Goal: Task Accomplishment & Management: Manage account settings

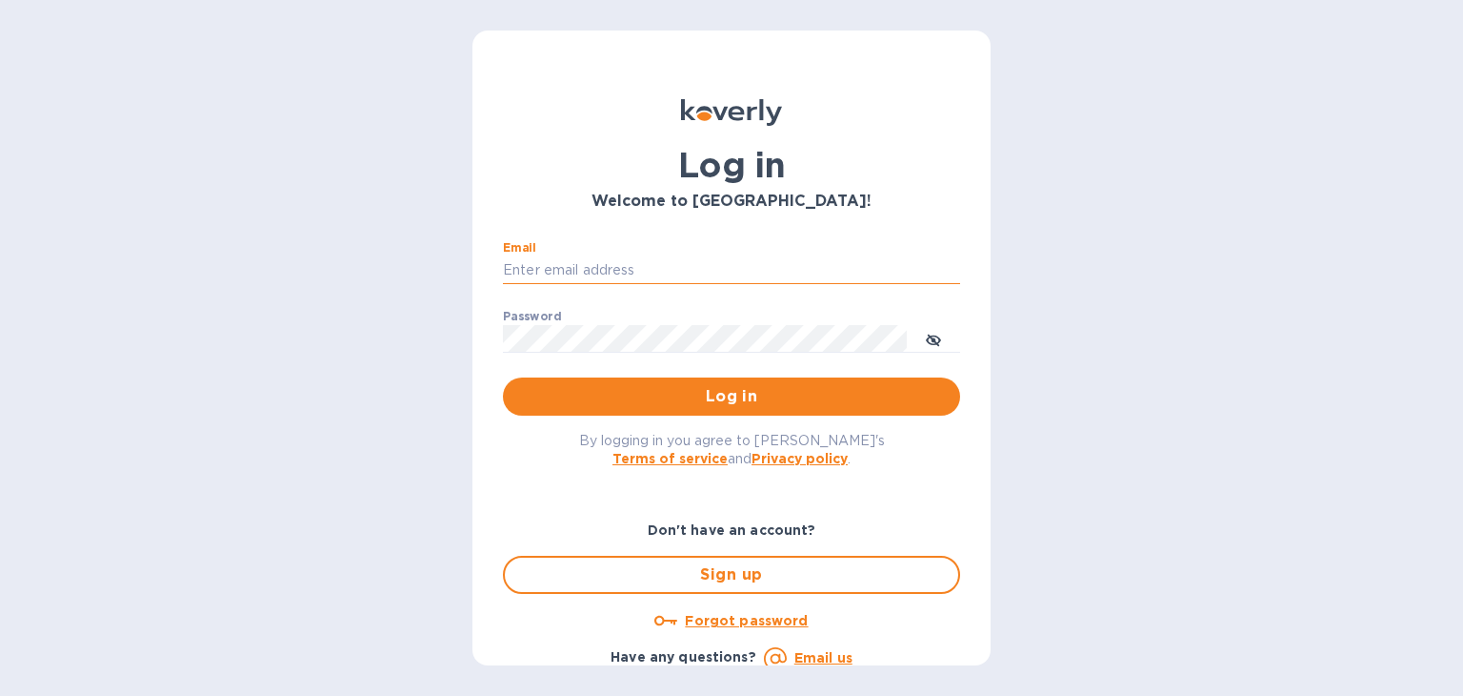
click at [566, 276] on input "Email" at bounding box center [731, 270] width 457 height 29
click at [559, 264] on input "Email" at bounding box center [731, 270] width 457 height 29
type input "[PERSON_NAME][EMAIL_ADDRESS][DOMAIN_NAME]"
click at [503, 377] on button "Log in" at bounding box center [731, 396] width 457 height 38
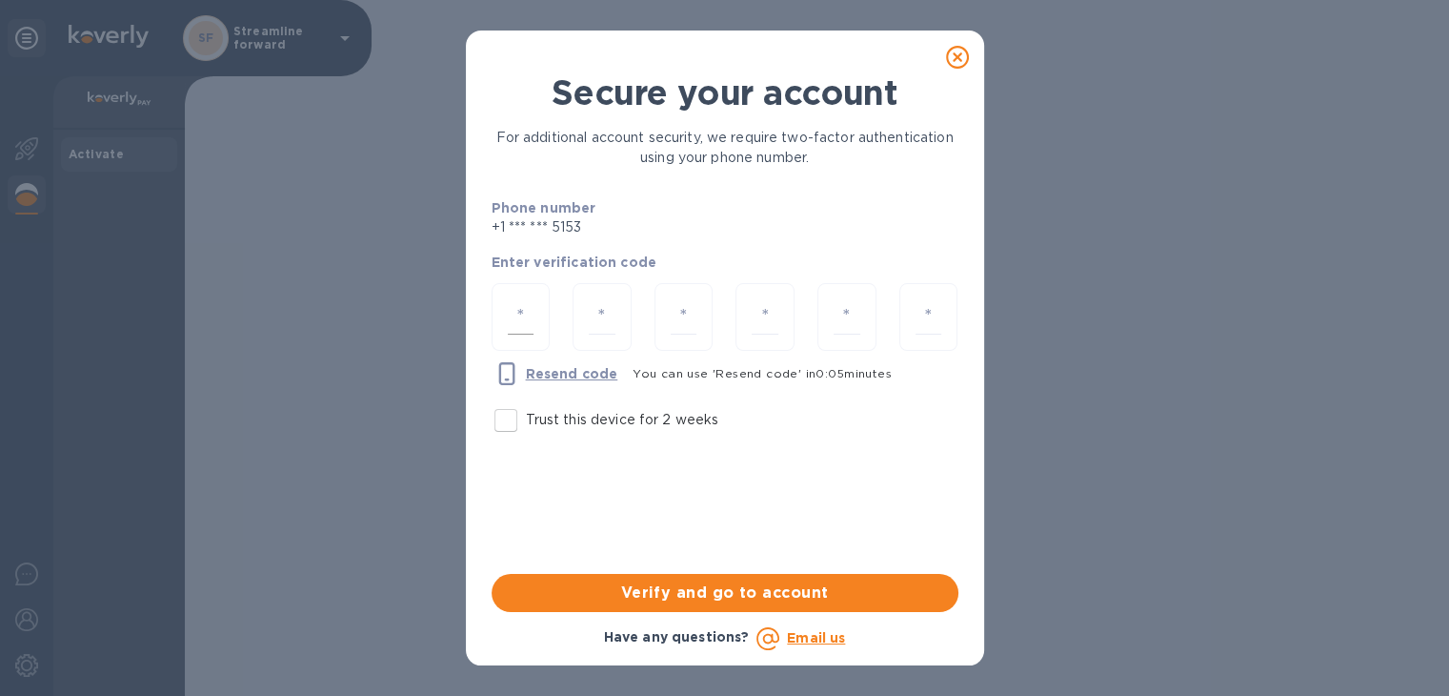
click at [495, 290] on div at bounding box center [521, 317] width 59 height 68
type input "5"
type input "4"
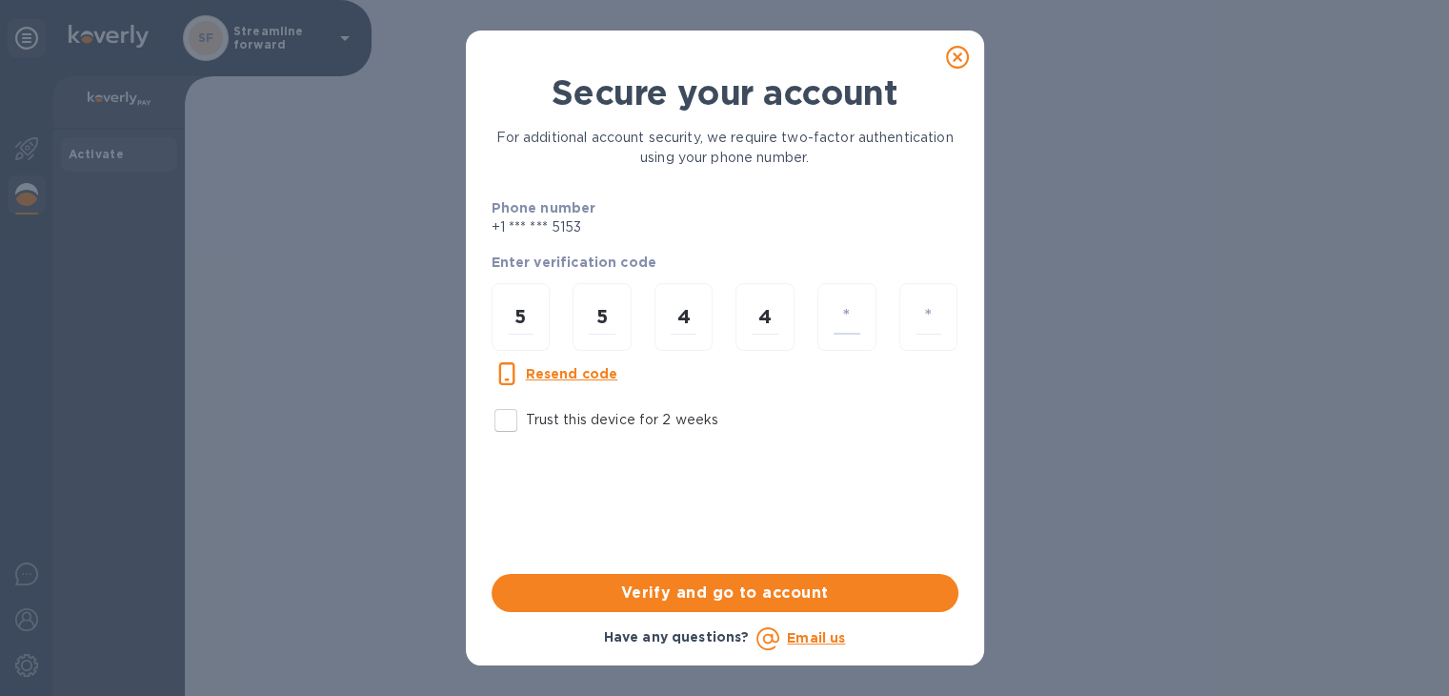
type input "6"
type input "2"
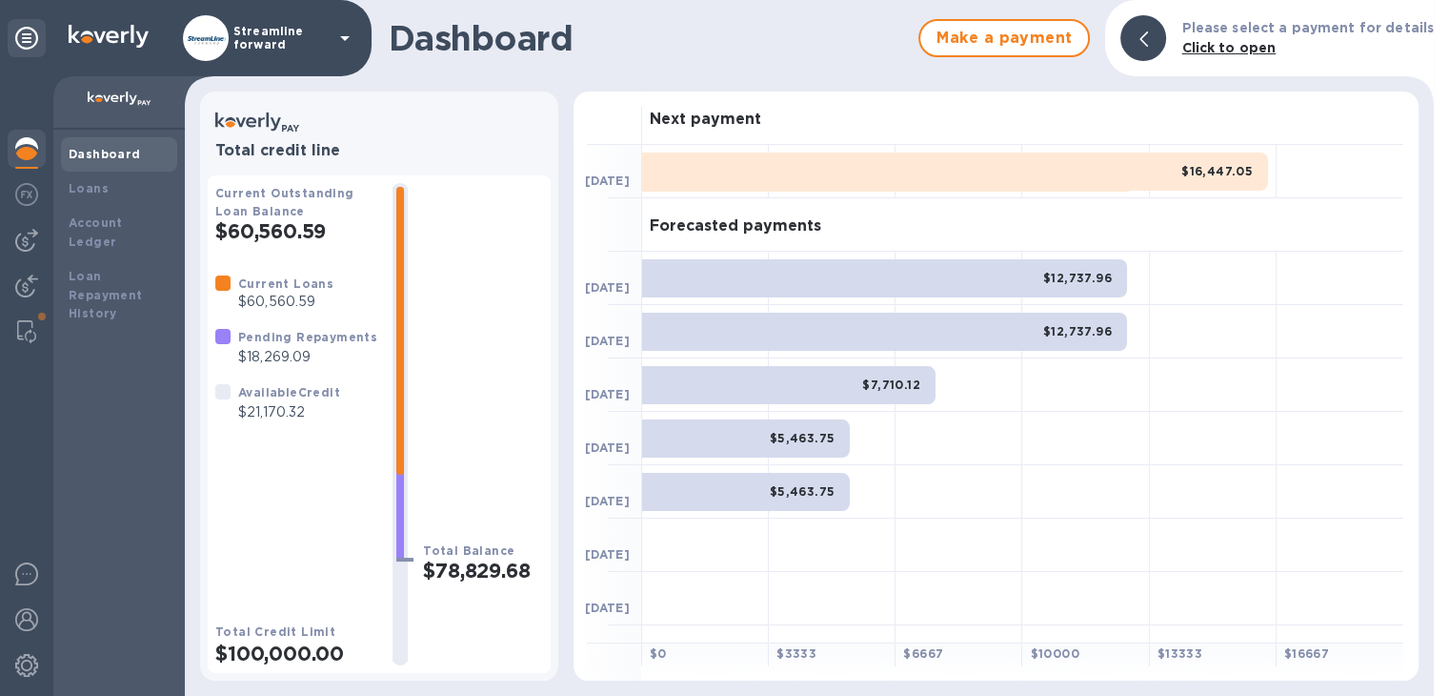
click at [1160, 32] on div at bounding box center [1143, 38] width 46 height 46
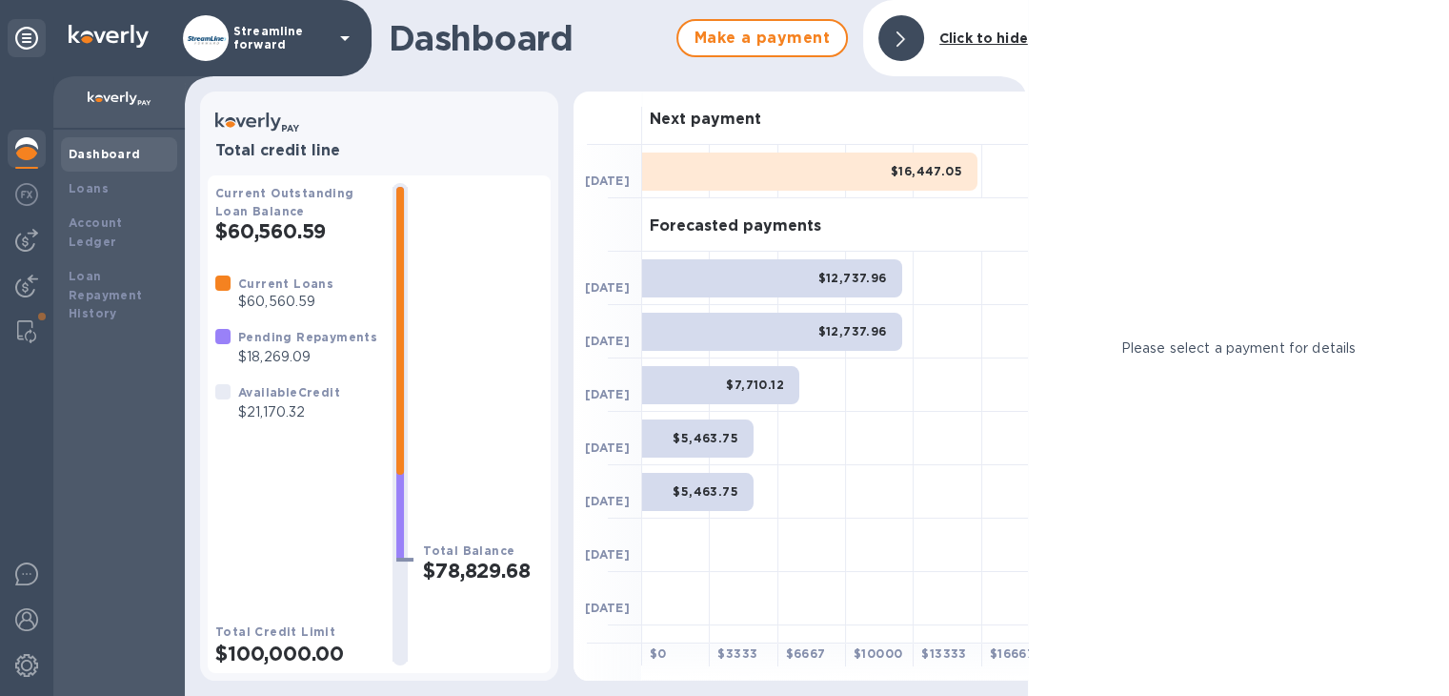
click at [911, 37] on div at bounding box center [901, 38] width 46 height 46
